Goal: Task Accomplishment & Management: Use online tool/utility

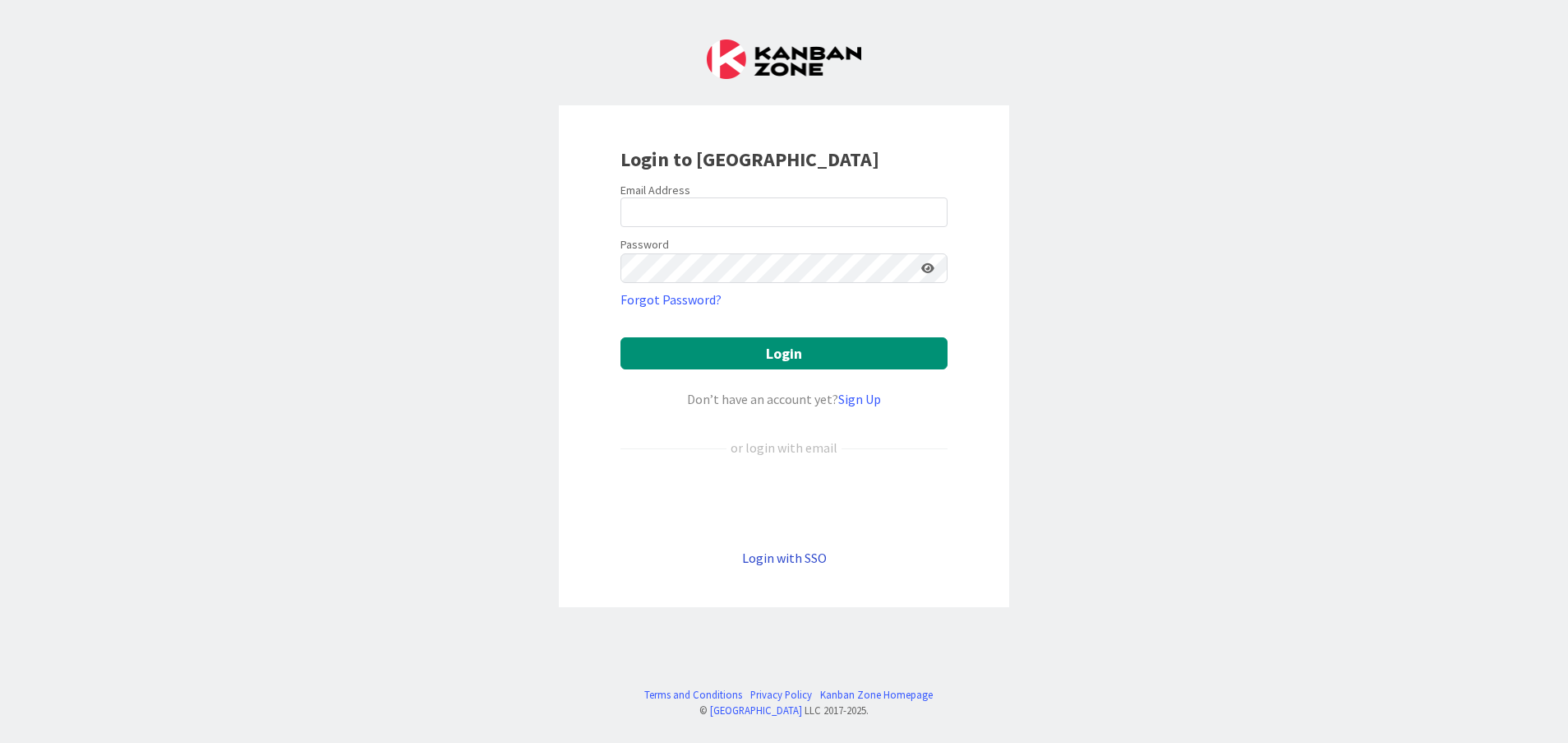
click at [802, 558] on link "Login with SSO" at bounding box center [784, 557] width 85 height 16
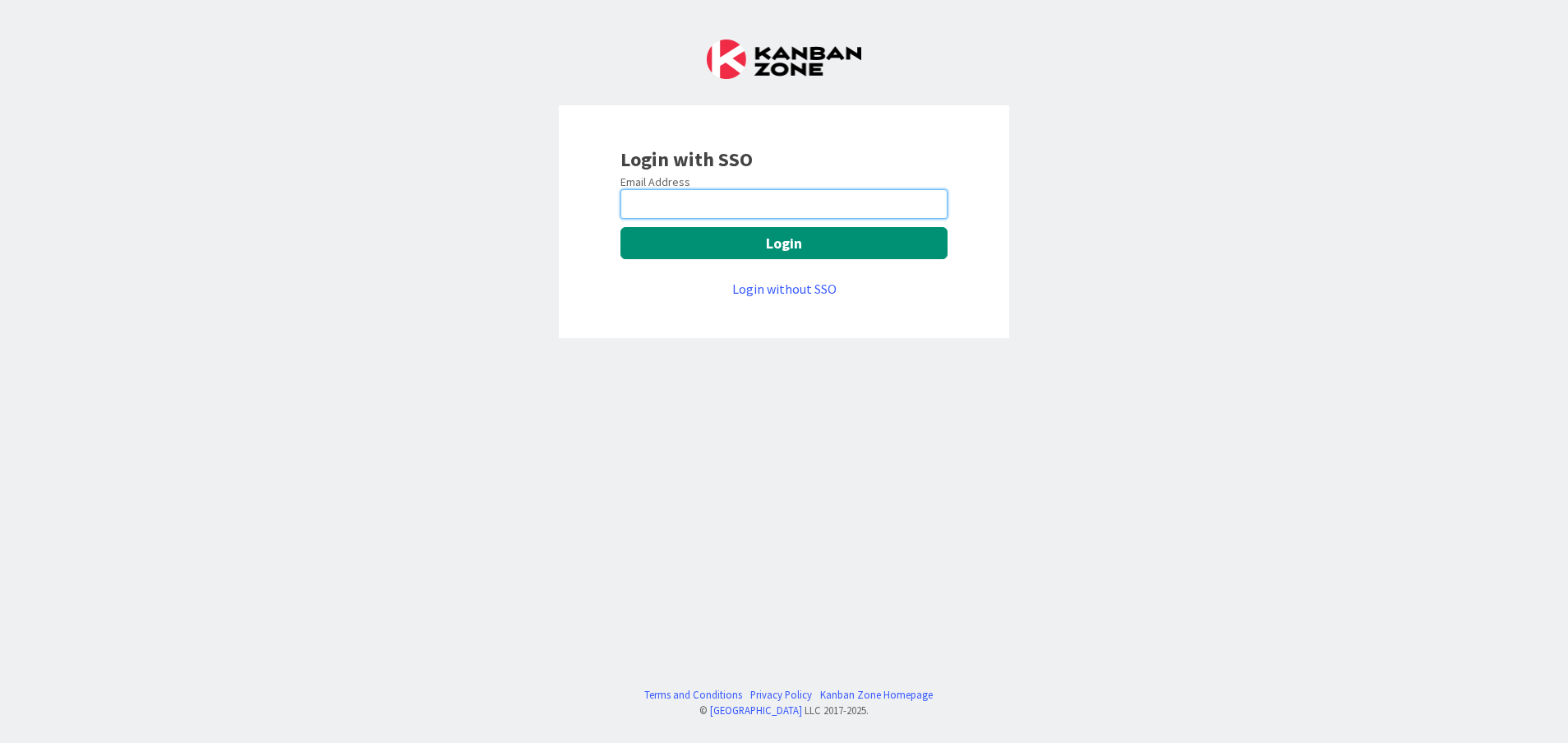
click at [747, 205] on input "email" at bounding box center [784, 204] width 327 height 30
type input "[PERSON_NAME][EMAIL_ADDRESS][DOMAIN_NAME]"
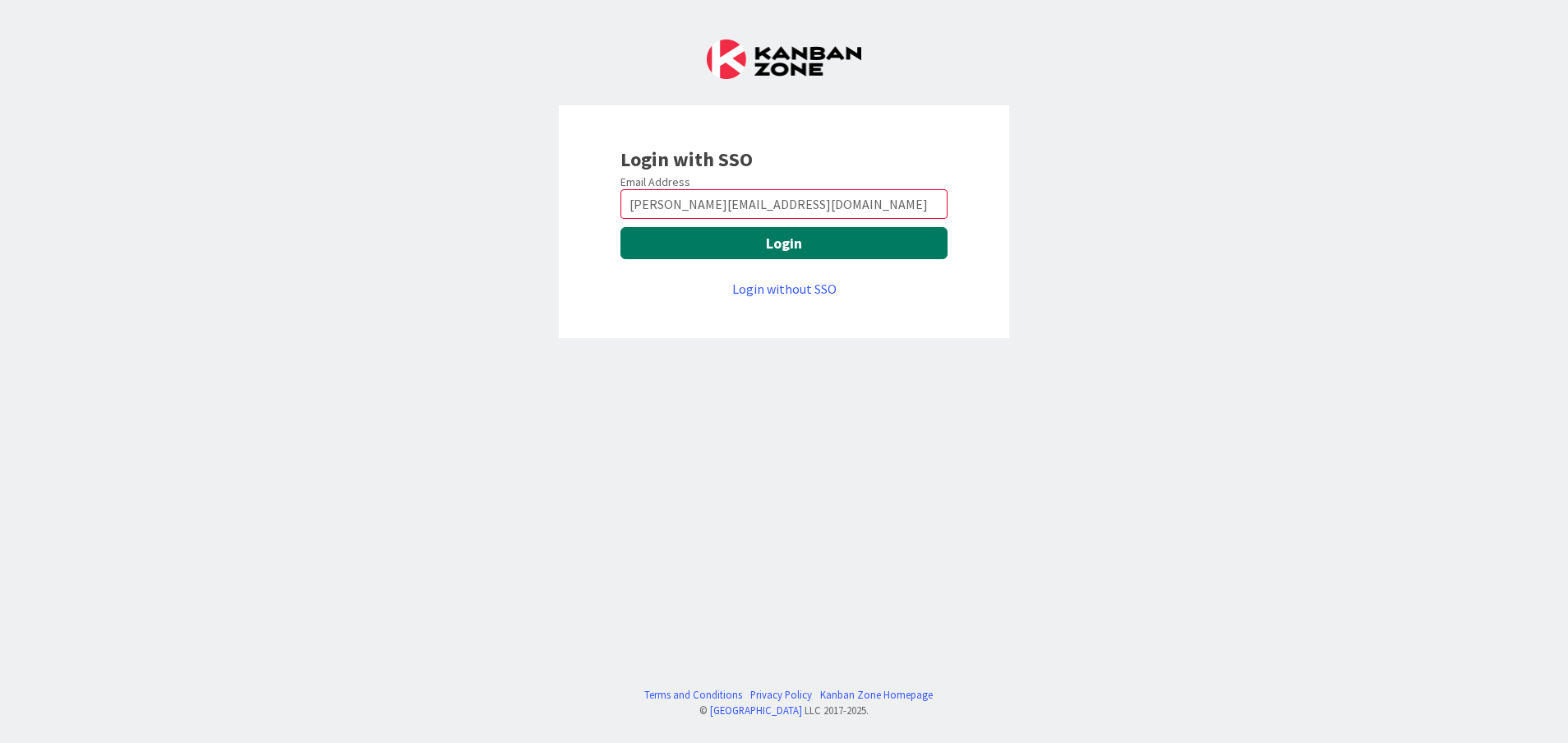
click at [705, 245] on button "Login" at bounding box center [784, 242] width 327 height 32
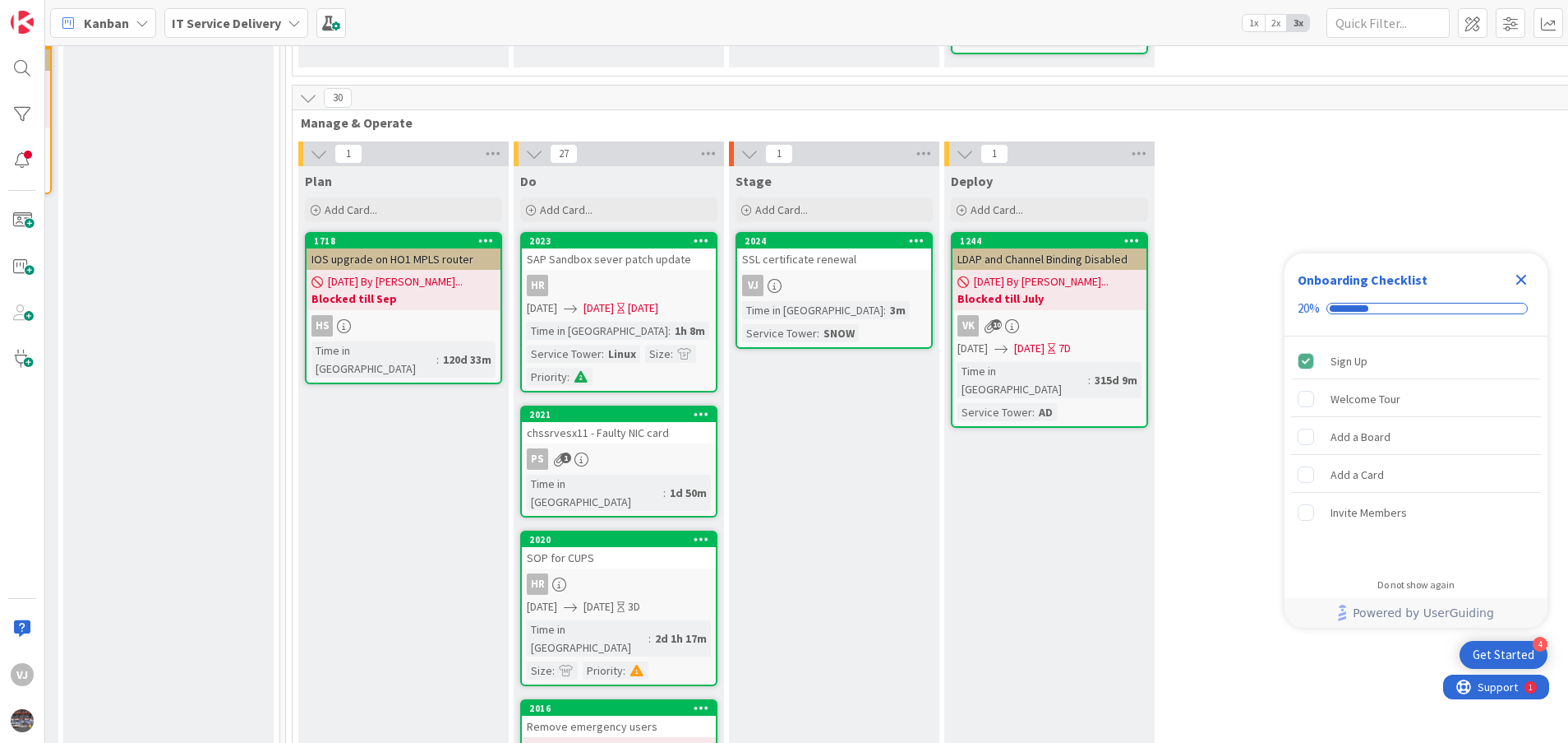
scroll to position [597, 855]
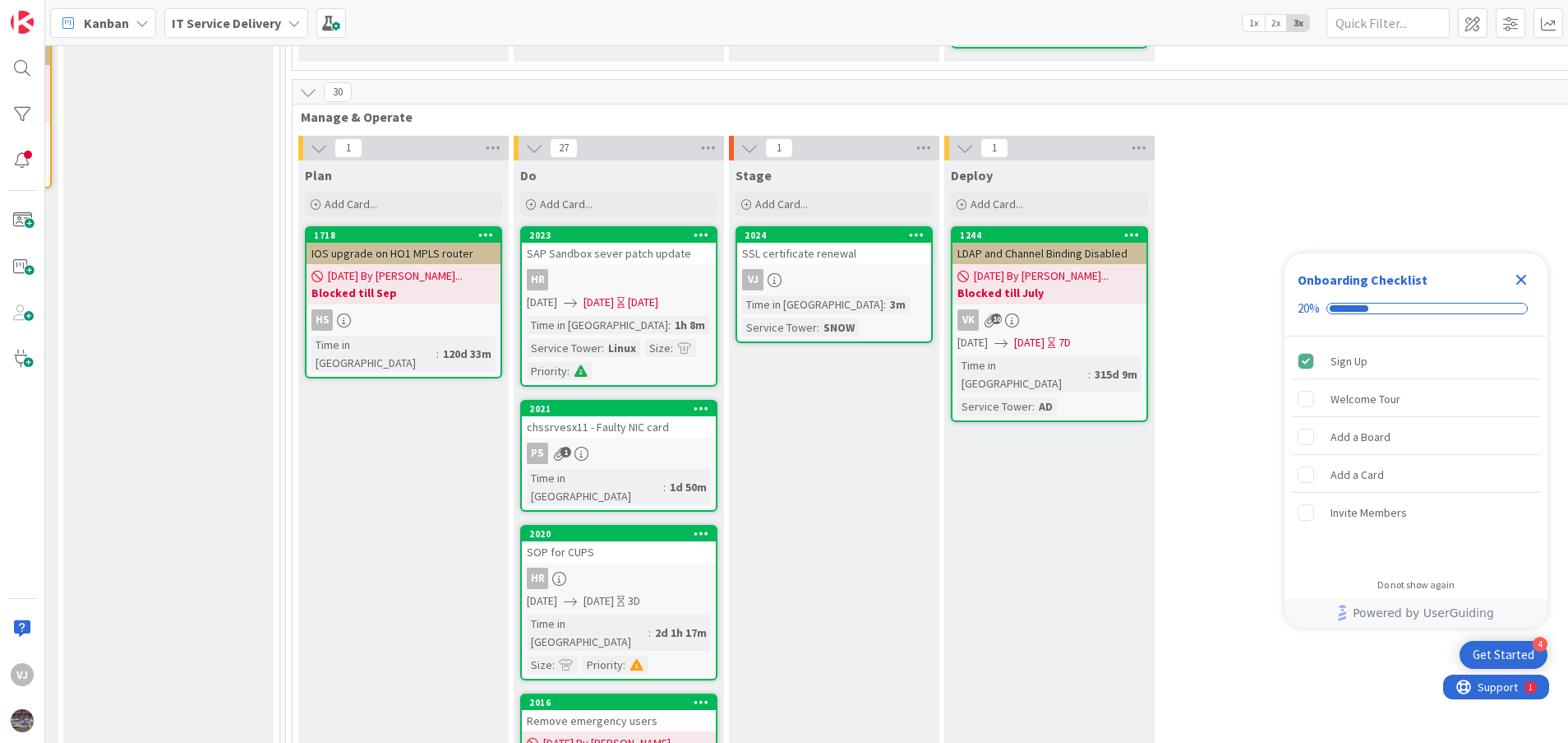
click at [810, 242] on div "SSL certificate renewal" at bounding box center [834, 253] width 194 height 21
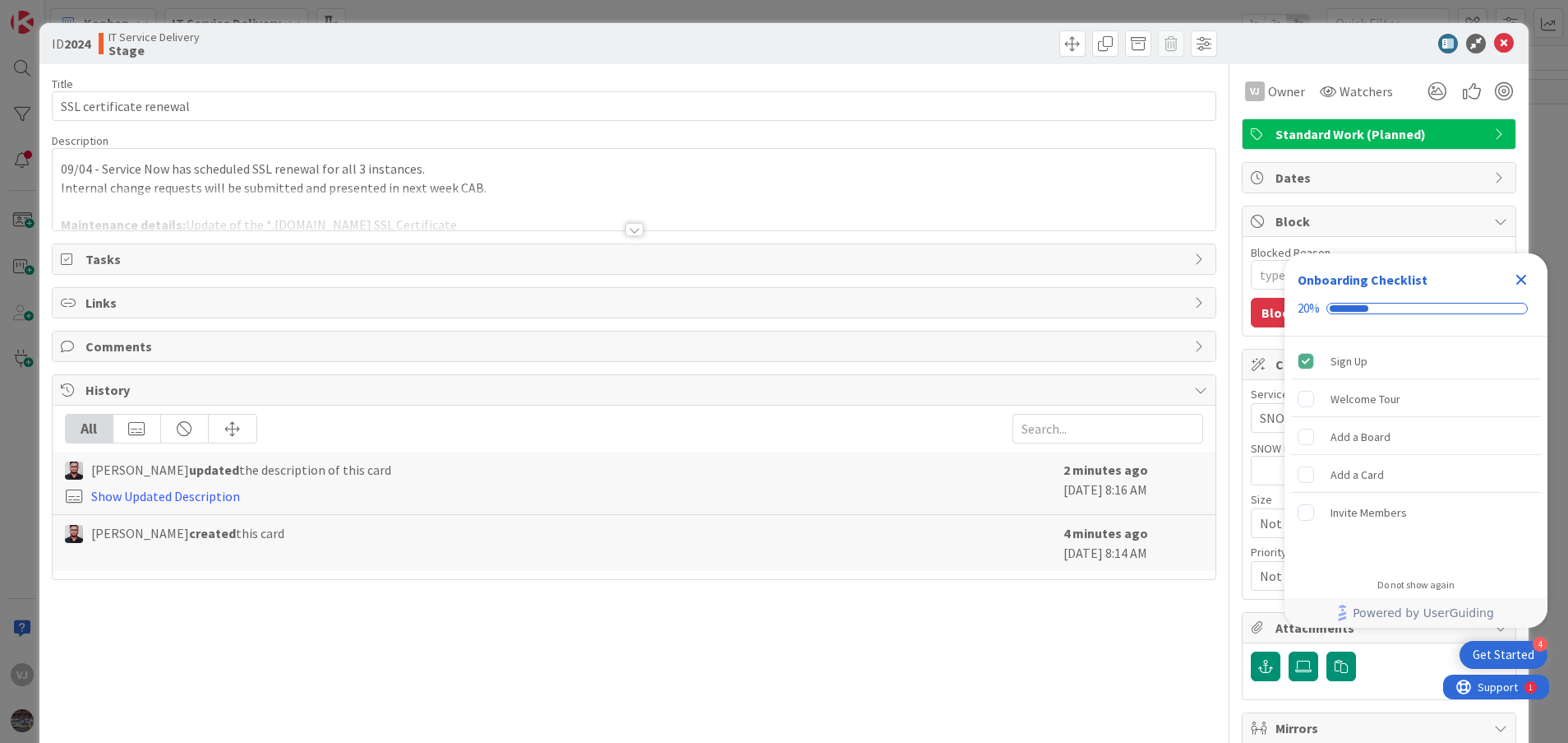
type textarea "x"
click at [1527, 282] on icon "Close Checklist" at bounding box center [1521, 279] width 20 height 20
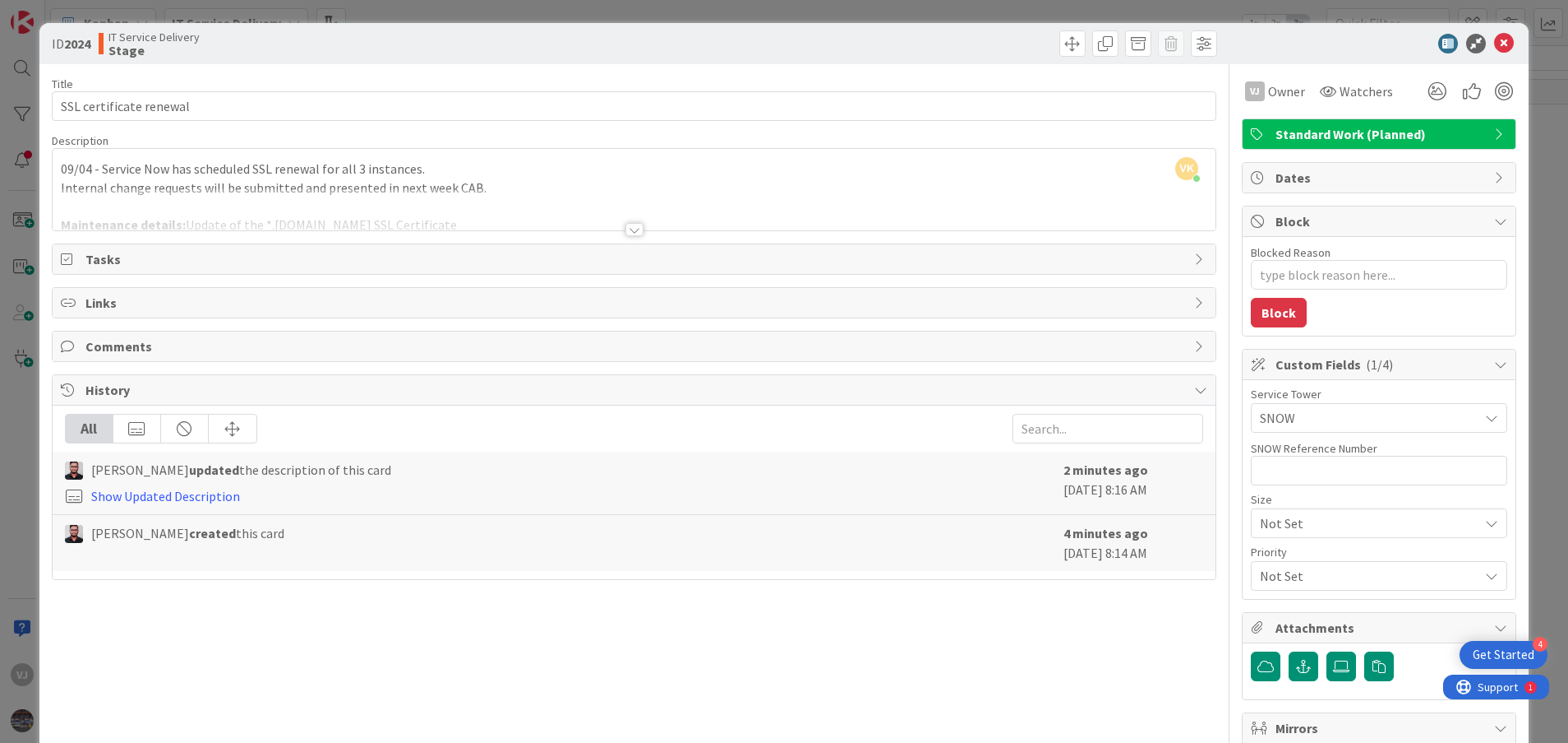
click at [625, 225] on div at bounding box center [634, 229] width 18 height 13
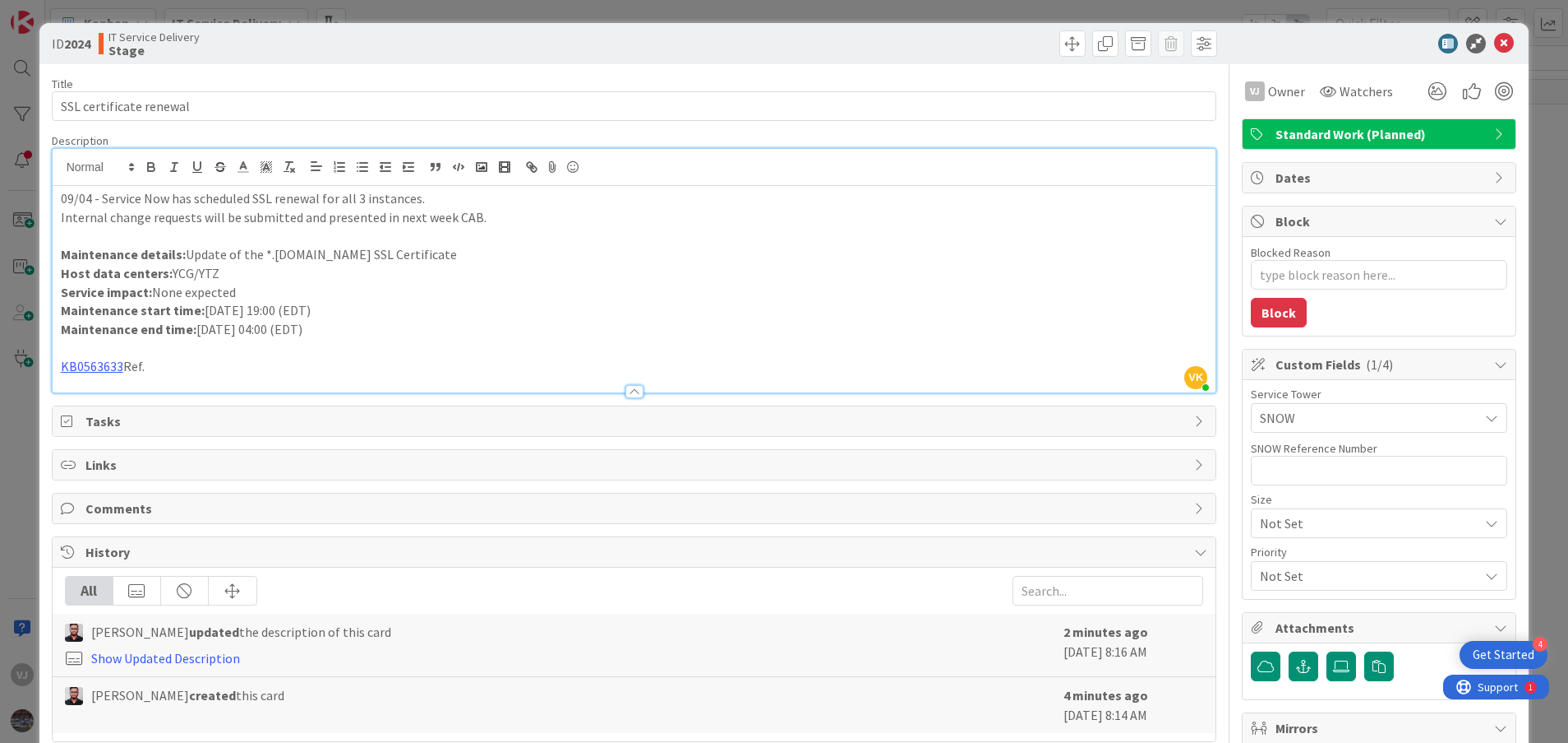
click at [494, 331] on p "Maintenance end time: [DATE] 04:00 (EDT)" at bounding box center [634, 330] width 1147 height 19
click at [706, 314] on p "Maintenance start time: [DATE] 19:00 (EDT)" at bounding box center [634, 311] width 1147 height 19
click at [545, 315] on p "Maintenance start time: [DATE] 19:00 (EDT)" at bounding box center [634, 311] width 1147 height 19
click at [1278, 46] on div at bounding box center [1371, 43] width 291 height 20
